Goal: Task Accomplishment & Management: Use online tool/utility

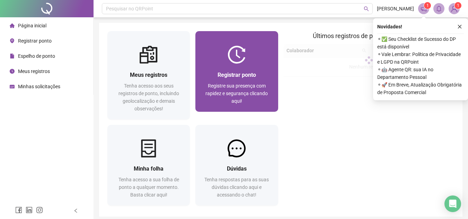
click at [249, 73] on span "Registrar ponto" at bounding box center [236, 75] width 38 height 7
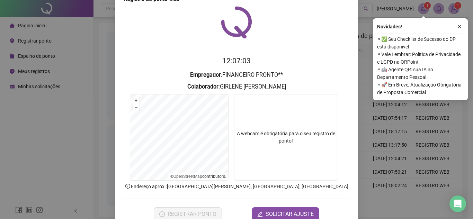
scroll to position [36, 0]
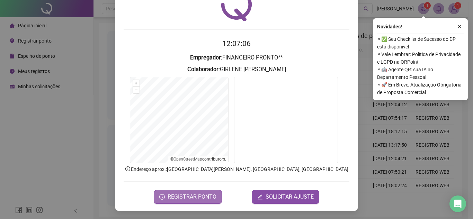
click at [204, 197] on span "REGISTRAR PONTO" at bounding box center [192, 197] width 49 height 8
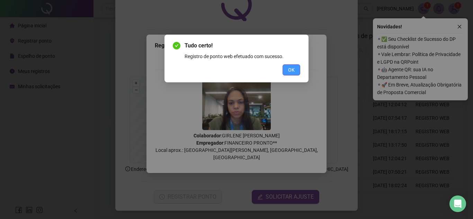
click at [297, 65] on button "OK" at bounding box center [292, 69] width 18 height 11
